Goal: Transaction & Acquisition: Book appointment/travel/reservation

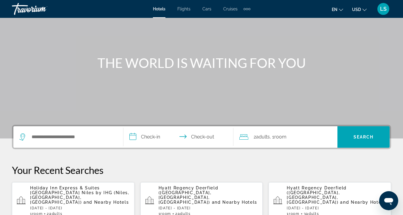
scroll to position [50, 0]
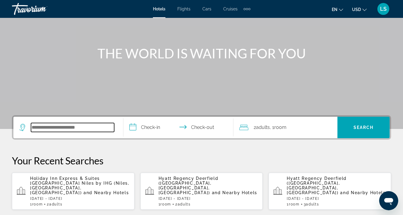
click at [78, 127] on input "Search hotel destination" at bounding box center [72, 127] width 83 height 9
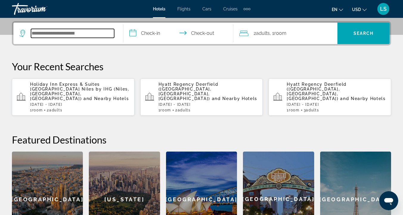
scroll to position [146, 0]
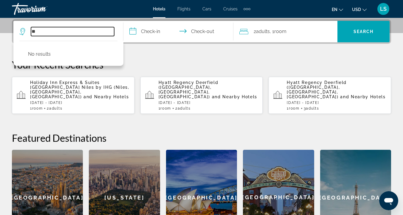
type input "*"
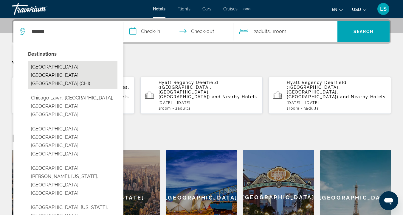
click at [65, 69] on button "[GEOGRAPHIC_DATA], [GEOGRAPHIC_DATA], [GEOGRAPHIC_DATA] (CHI)" at bounding box center [72, 75] width 89 height 28
type input "**********"
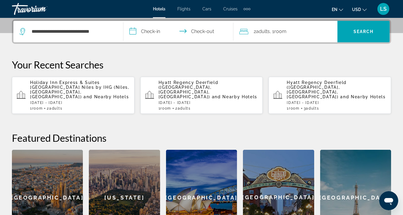
click at [147, 34] on input "**********" at bounding box center [179, 32] width 112 height 23
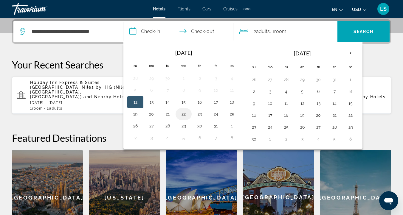
click at [184, 112] on button "22" at bounding box center [184, 114] width 10 height 8
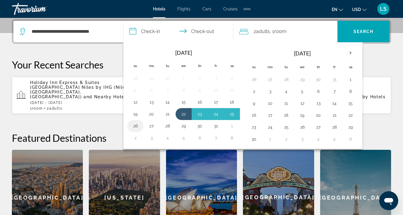
click at [138, 124] on button "26" at bounding box center [135, 126] width 10 height 8
type input "**********"
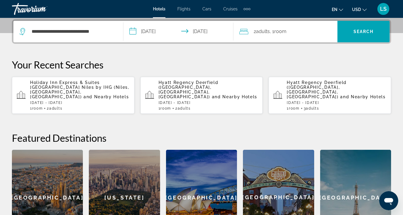
click at [251, 33] on div "2 Adult Adults , 1 Room rooms" at bounding box center [288, 31] width 98 height 8
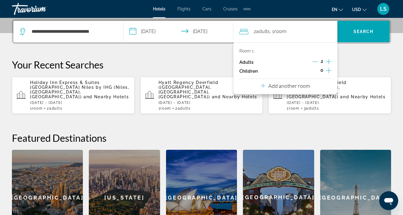
click at [330, 62] on icon "Increment adults" at bounding box center [328, 61] width 5 height 5
click at [370, 25] on span "Search" at bounding box center [363, 31] width 52 height 14
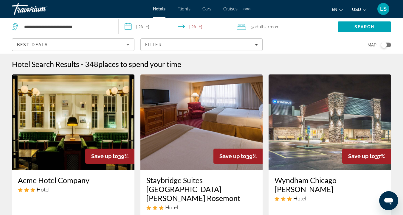
click at [384, 45] on div "Toggle map" at bounding box center [384, 45] width 6 height 6
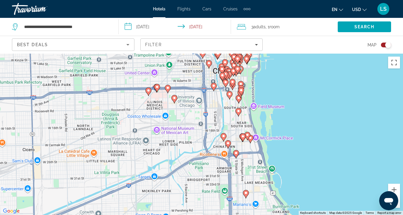
drag, startPoint x: 257, startPoint y: 113, endPoint x: 158, endPoint y: 166, distance: 112.2
click at [158, 166] on div "To activate drag with keyboard, press Alt + Enter. Once in keyboard drag state,…" at bounding box center [201, 134] width 403 height 161
click at [238, 113] on icon "Main content" at bounding box center [238, 112] width 5 height 8
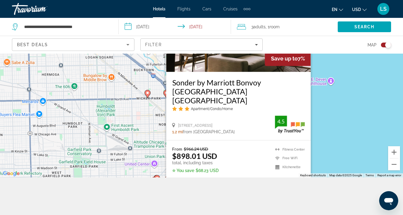
scroll to position [38, 0]
click at [335, 134] on div "To activate drag with keyboard, press Alt + Enter. Once in keyboard drag state,…" at bounding box center [201, 96] width 403 height 161
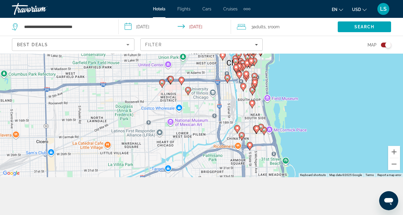
drag, startPoint x: 290, startPoint y: 157, endPoint x: 304, endPoint y: 57, distance: 100.4
click at [304, 57] on div "To activate drag with keyboard, press Alt + Enter. Once in keyboard drag state,…" at bounding box center [201, 96] width 403 height 161
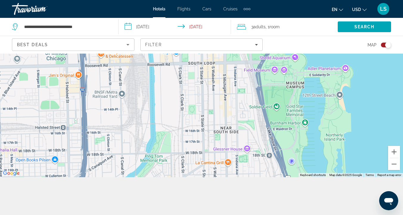
drag, startPoint x: 284, startPoint y: 119, endPoint x: 391, endPoint y: -34, distance: 186.4
click at [391, 0] on html "**********" at bounding box center [201, 69] width 403 height 215
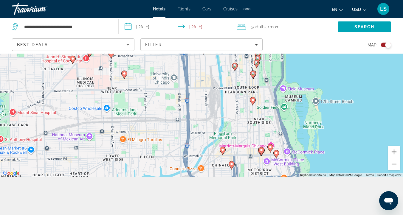
click at [255, 74] on icon "Main content" at bounding box center [252, 75] width 5 height 8
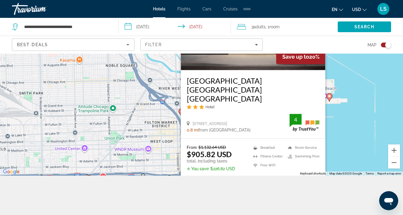
scroll to position [40, 0]
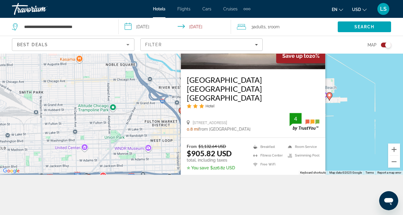
click at [339, 105] on div "To activate drag with keyboard, press Alt + Enter. Once in keyboard drag state,…" at bounding box center [201, 93] width 403 height 161
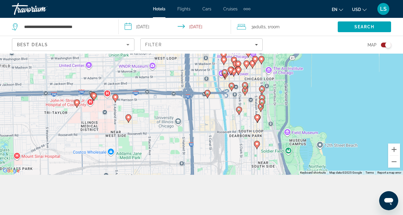
drag, startPoint x: 281, startPoint y: 160, endPoint x: 285, endPoint y: 77, distance: 82.9
click at [285, 77] on div "To activate drag with keyboard, press Alt + Enter. Once in keyboard drag state,…" at bounding box center [201, 93] width 403 height 161
click at [239, 108] on image "Main content" at bounding box center [239, 110] width 4 height 4
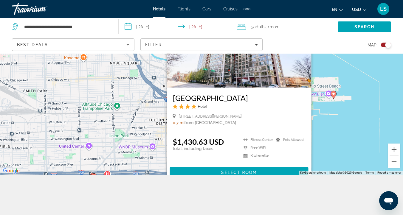
click at [345, 117] on div "To activate drag with keyboard, press Alt + Enter. Once in keyboard drag state,…" at bounding box center [201, 93] width 403 height 161
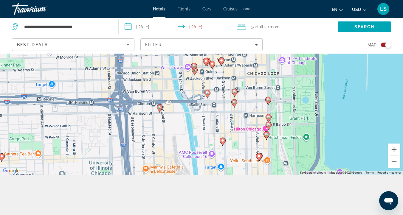
drag, startPoint x: 279, startPoint y: 136, endPoint x: 278, endPoint y: 75, distance: 61.4
click at [278, 75] on div "To activate drag with keyboard, press Alt + Enter. Once in keyboard drag state,…" at bounding box center [201, 93] width 403 height 161
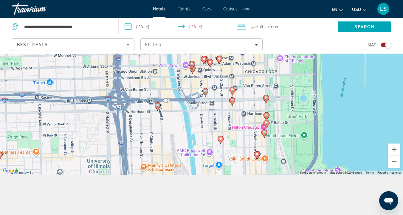
click at [233, 89] on image "Main content" at bounding box center [233, 90] width 4 height 4
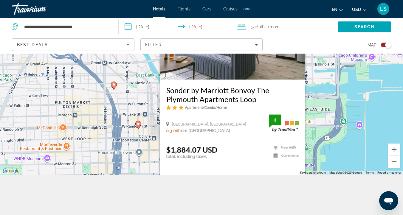
click at [376, 96] on div "To activate drag with keyboard, press Alt + Enter. Once in keyboard drag state,…" at bounding box center [201, 93] width 403 height 161
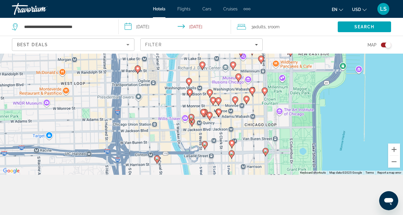
drag, startPoint x: 335, startPoint y: 128, endPoint x: 335, endPoint y: 72, distance: 56.6
click at [335, 72] on div "To activate drag with keyboard, press Alt + Enter. Once in keyboard drag state,…" at bounding box center [201, 93] width 403 height 161
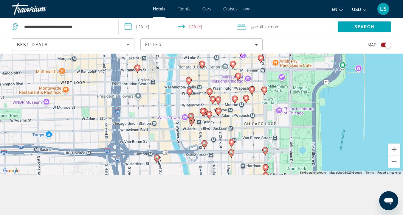
click at [266, 151] on image "Main content" at bounding box center [265, 150] width 4 height 4
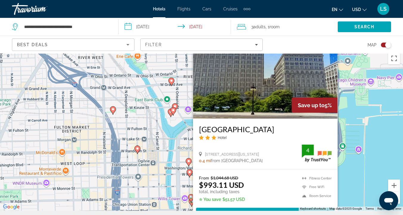
scroll to position [0, 0]
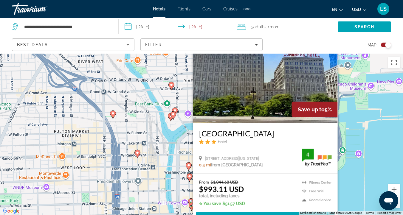
click at [383, 115] on div "To activate drag with keyboard, press Alt + Enter. Once in keyboard drag state,…" at bounding box center [201, 134] width 403 height 161
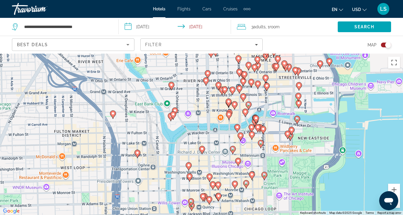
click at [287, 134] on image "Main content" at bounding box center [288, 134] width 4 height 4
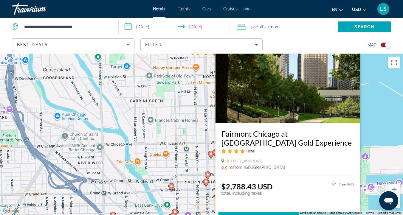
click at [368, 130] on div "To activate drag with keyboard, press Alt + Enter. Once in keyboard drag state,…" at bounding box center [201, 134] width 403 height 161
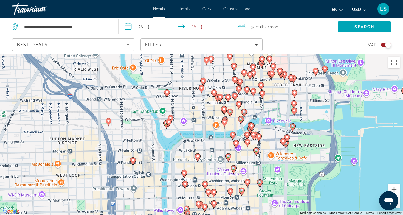
drag, startPoint x: 308, startPoint y: 124, endPoint x: 304, endPoint y: 29, distance: 94.8
click at [304, 54] on div "**********" at bounding box center [201, 161] width 403 height 215
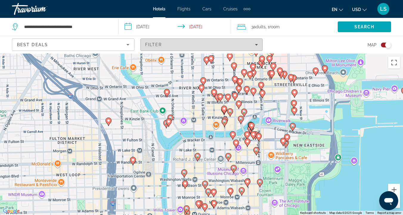
click at [237, 45] on div "Filter" at bounding box center [201, 44] width 113 height 5
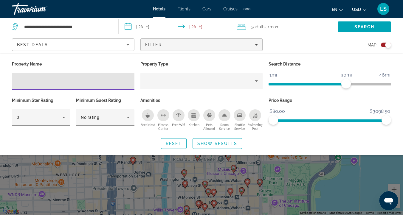
click at [108, 49] on div "Best Deals" at bounding box center [73, 47] width 112 height 17
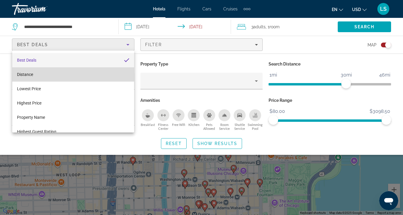
click at [64, 74] on mat-option "Distance" at bounding box center [73, 74] width 122 height 14
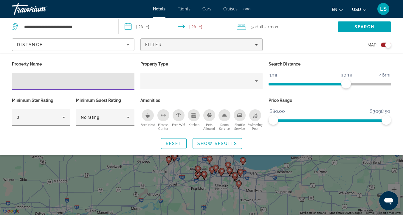
click at [61, 85] on div "Hotel Filters" at bounding box center [73, 81] width 113 height 17
type input "**********"
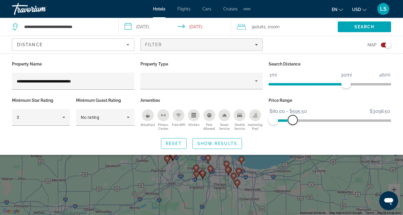
drag, startPoint x: 387, startPoint y: 120, endPoint x: 293, endPoint y: 121, distance: 94.4
click at [293, 121] on span "ngx-slider-max" at bounding box center [293, 120] width 10 height 10
click at [231, 143] on span "Show Results" at bounding box center [217, 143] width 40 height 5
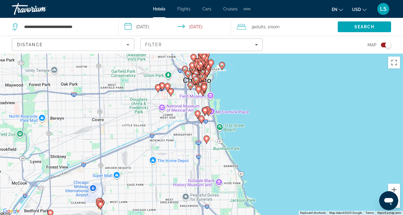
drag, startPoint x: 195, startPoint y: 131, endPoint x: 182, endPoint y: 147, distance: 21.0
click at [182, 147] on div "To activate drag with keyboard, press Alt + Enter. Once in keyboard drag state,…" at bounding box center [201, 134] width 403 height 161
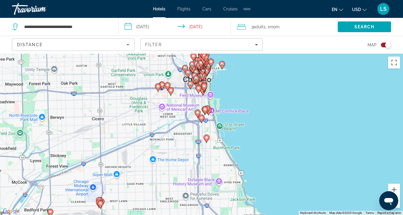
click at [207, 138] on image "Main content" at bounding box center [207, 138] width 4 height 4
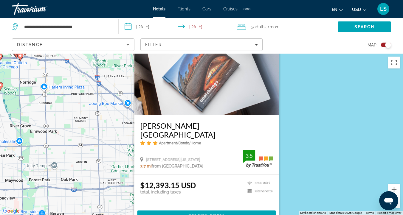
click at [306, 122] on div "To activate drag with keyboard, press Alt + Enter. Once in keyboard drag state,…" at bounding box center [201, 134] width 403 height 161
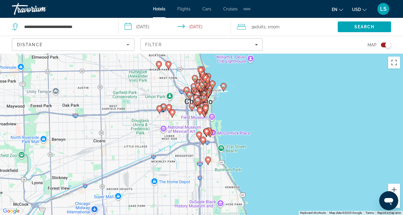
drag, startPoint x: 260, startPoint y: 175, endPoint x: 262, endPoint y: 97, distance: 77.5
click at [262, 97] on div "To activate drag with keyboard, press Alt + Enter. Once in keyboard drag state,…" at bounding box center [201, 134] width 403 height 161
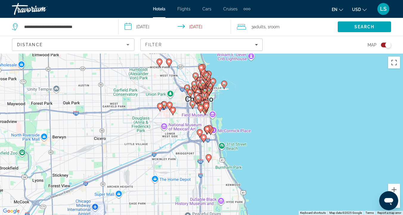
click at [203, 137] on image "Main content" at bounding box center [204, 138] width 4 height 4
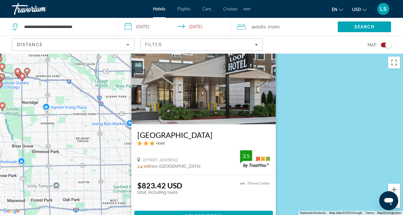
click at [263, 73] on img "Main content" at bounding box center [203, 76] width 144 height 95
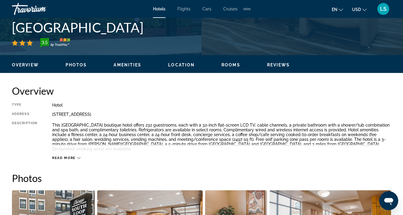
scroll to position [250, 0]
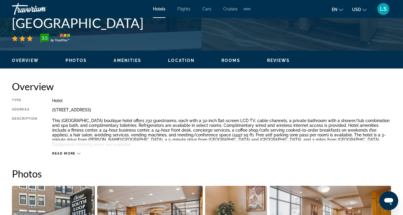
click at [135, 61] on span "Amenities" at bounding box center [127, 60] width 28 height 5
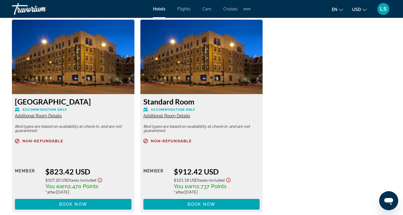
scroll to position [915, 0]
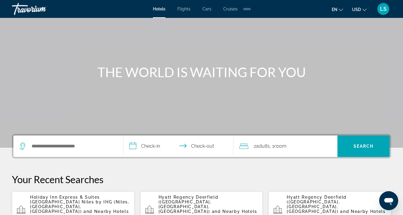
click at [53, 151] on div "Search widget" at bounding box center [68, 146] width 98 height 21
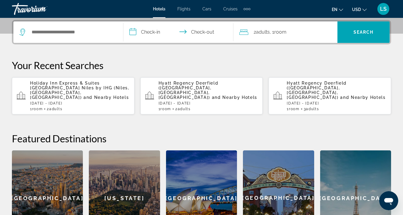
scroll to position [146, 0]
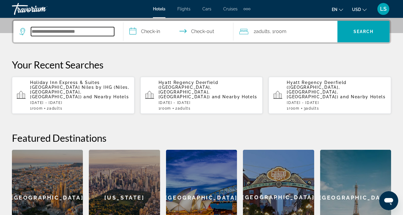
click at [54, 33] on input "Search hotel destination" at bounding box center [72, 31] width 83 height 9
paste input "**********"
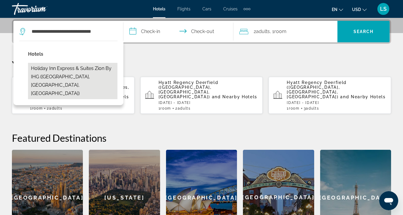
click at [84, 69] on button "Holiday Inn Express & Suites Zion by IHG (Zion, IL, US)" at bounding box center [72, 81] width 89 height 36
type input "**********"
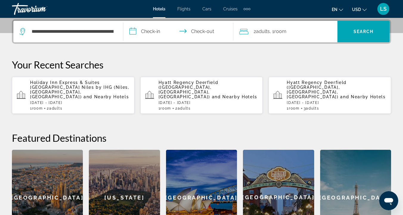
click at [156, 31] on input "**********" at bounding box center [179, 32] width 112 height 23
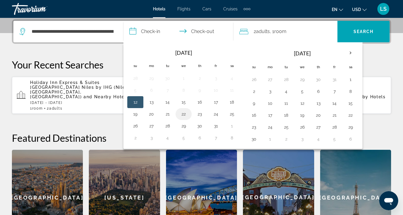
click at [183, 114] on button "22" at bounding box center [184, 114] width 10 height 8
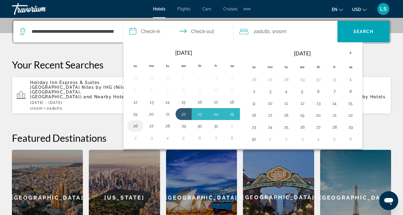
click at [137, 128] on button "26" at bounding box center [135, 126] width 10 height 8
type input "**********"
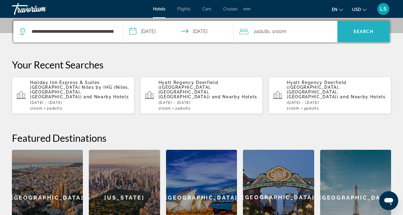
click at [352, 36] on span "Search" at bounding box center [363, 31] width 52 height 14
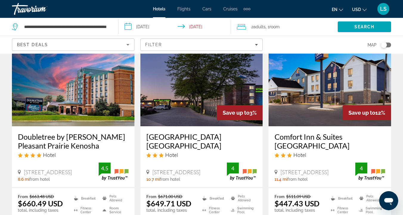
scroll to position [506, 0]
